Goal: Task Accomplishment & Management: Use online tool/utility

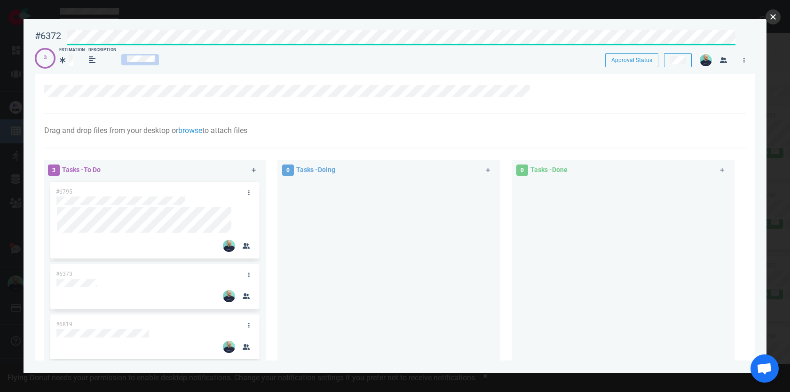
click at [775, 21] on button "close" at bounding box center [773, 16] width 15 height 15
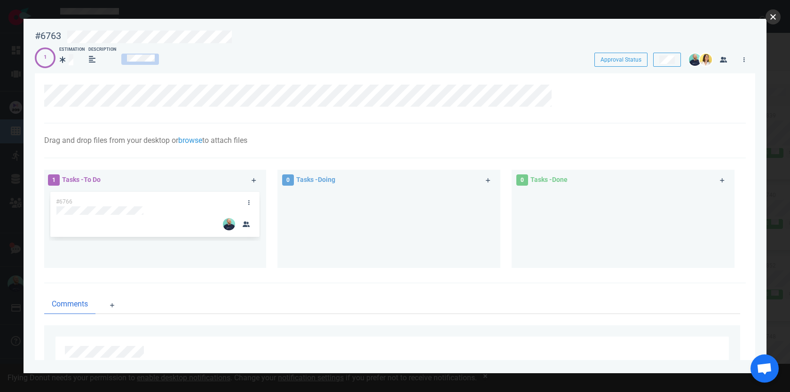
click at [777, 15] on button "close" at bounding box center [773, 16] width 15 height 15
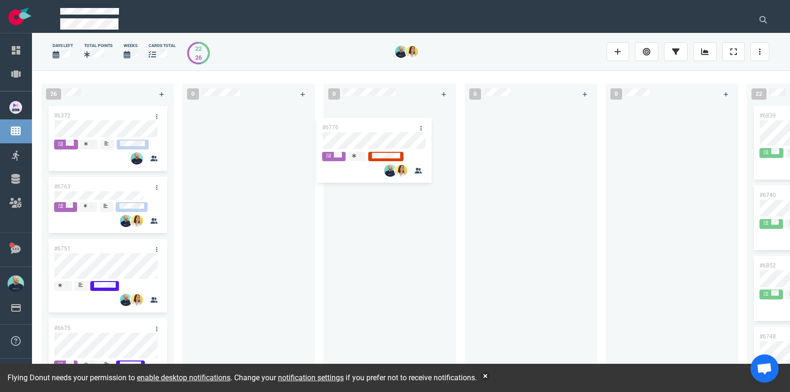
click at [361, 138] on div "26 #6372 #6763 #6776 #6751 #6675 #5517 #6726 #6709 #6500 #6662 #6776 0 0 0 0 22…" at bounding box center [411, 231] width 758 height 321
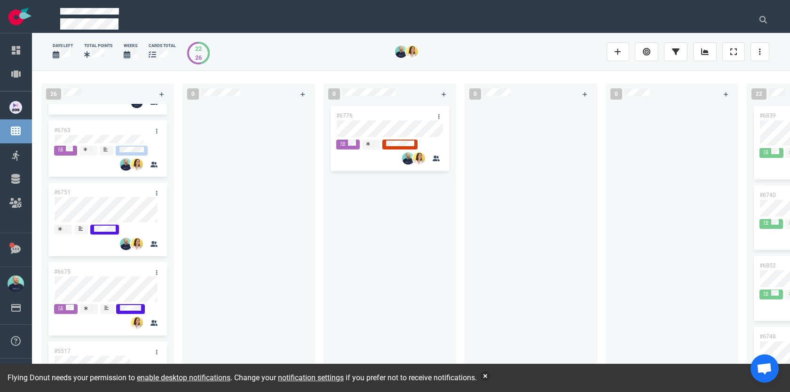
scroll to position [58, 0]
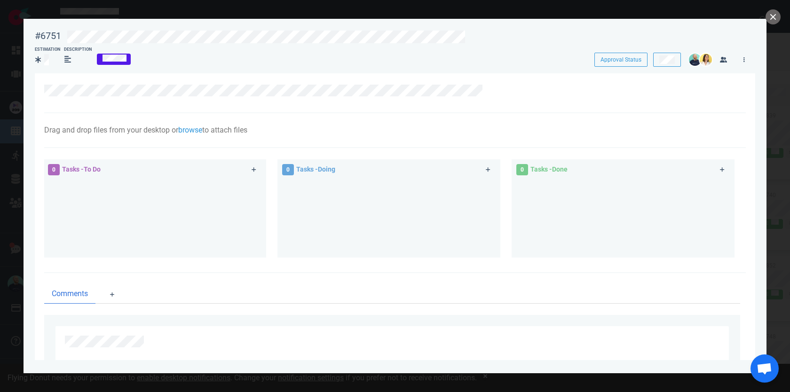
click at [776, 26] on div at bounding box center [395, 196] width 790 height 392
click at [773, 19] on button "close" at bounding box center [773, 16] width 15 height 15
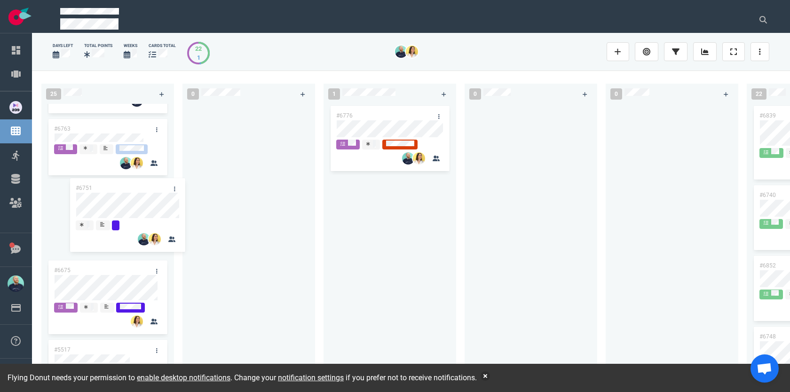
click at [268, 108] on div "25 #6372 #6763 #6751 #6675 #5517 #6726 #6709 #6500 #6662 #6751 0 1 #6776 0 0 22…" at bounding box center [411, 231] width 758 height 321
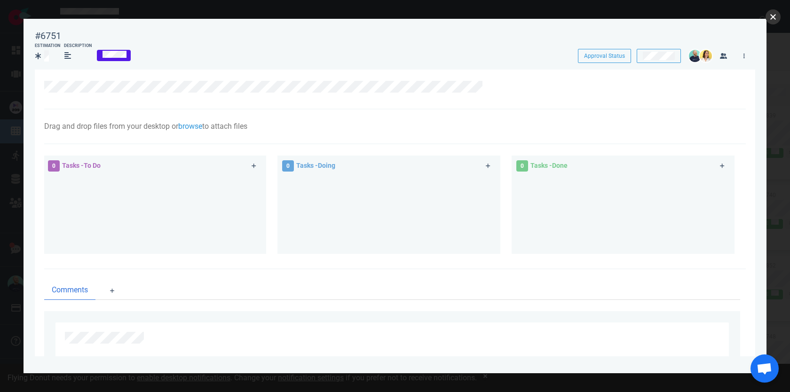
click at [771, 17] on button "close" at bounding box center [773, 16] width 15 height 15
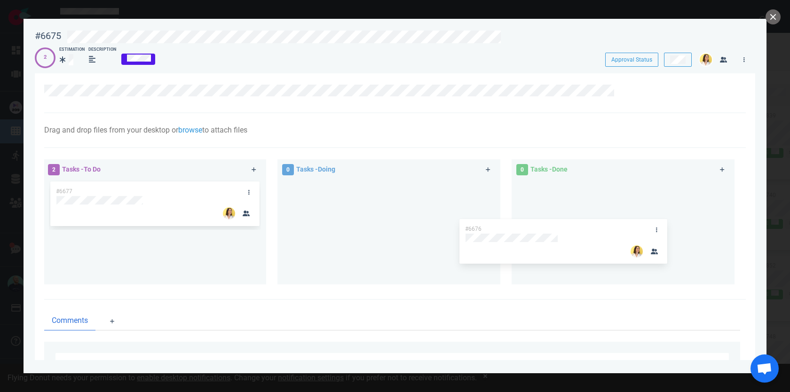
drag, startPoint x: 204, startPoint y: 181, endPoint x: 633, endPoint y: 186, distance: 429.0
click at [633, 186] on div "2 Tasks - To Do #6676 #6677 #6676 0 Tasks - Doing 0 Tasks - Done" at bounding box center [392, 224] width 707 height 140
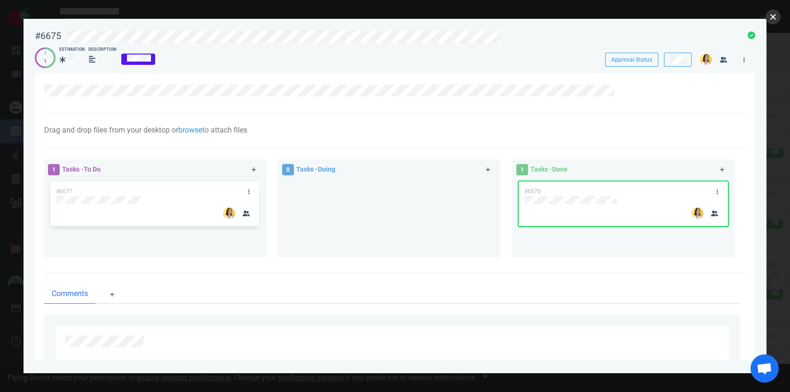
click at [774, 20] on button "close" at bounding box center [773, 16] width 15 height 15
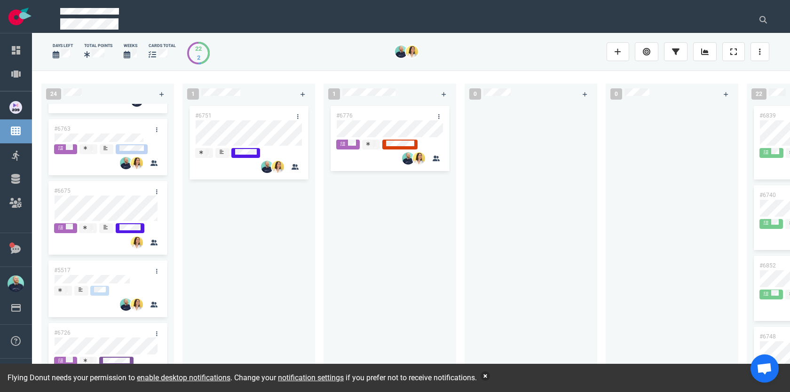
click at [490, 374] on button "button" at bounding box center [485, 376] width 9 height 9
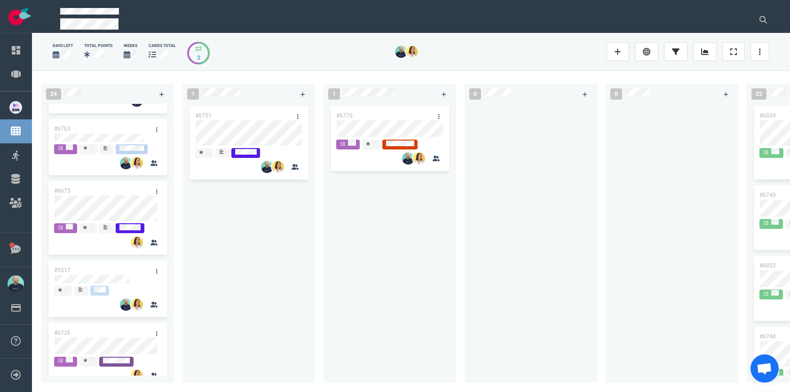
click at [316, 270] on div "1 #6751" at bounding box center [253, 231] width 141 height 307
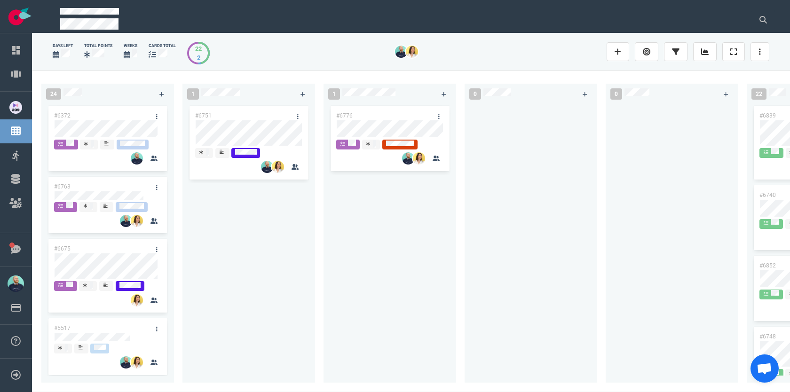
click at [259, 311] on div "#6751" at bounding box center [248, 238] width 121 height 268
